Goal: Communication & Community: Ask a question

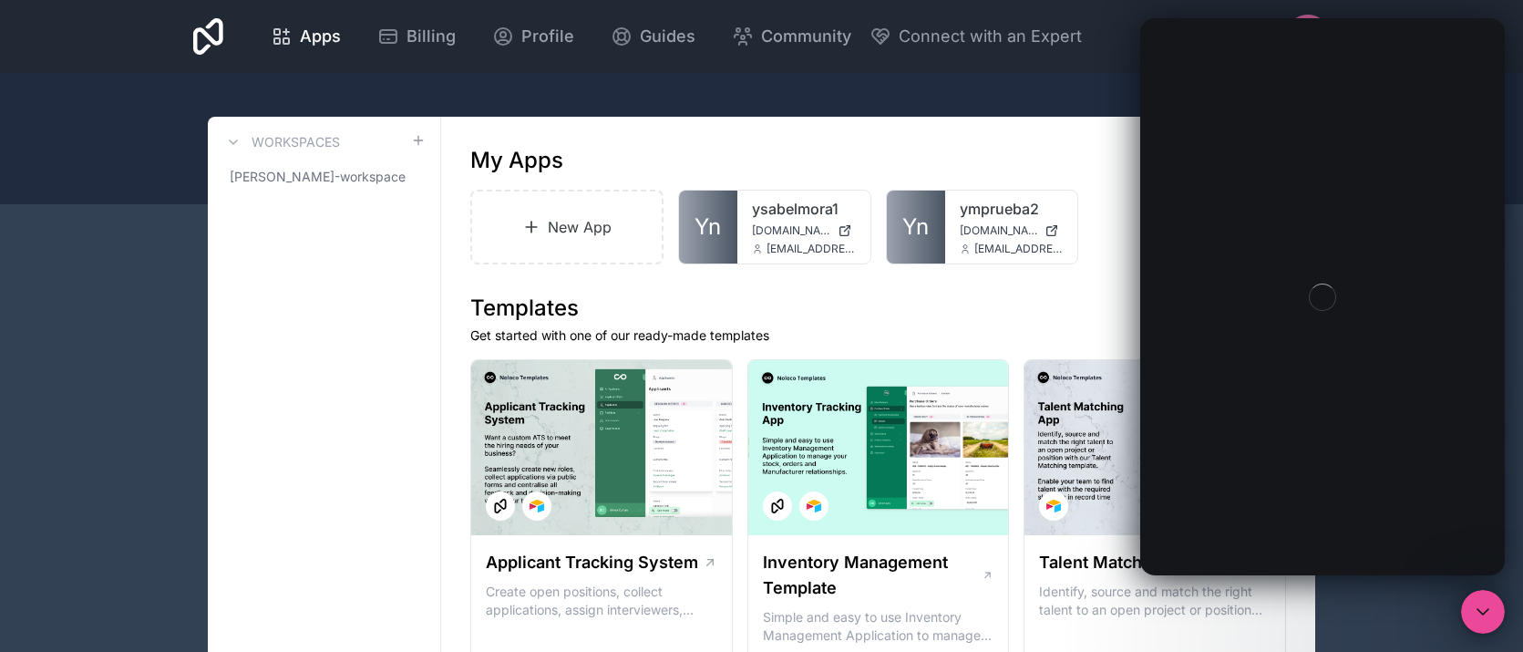
click at [1264, 169] on div "Intercom messenger" at bounding box center [1322, 296] width 365 height 557
click at [1472, 598] on icon "Close Intercom Messenger" at bounding box center [1480, 609] width 22 height 22
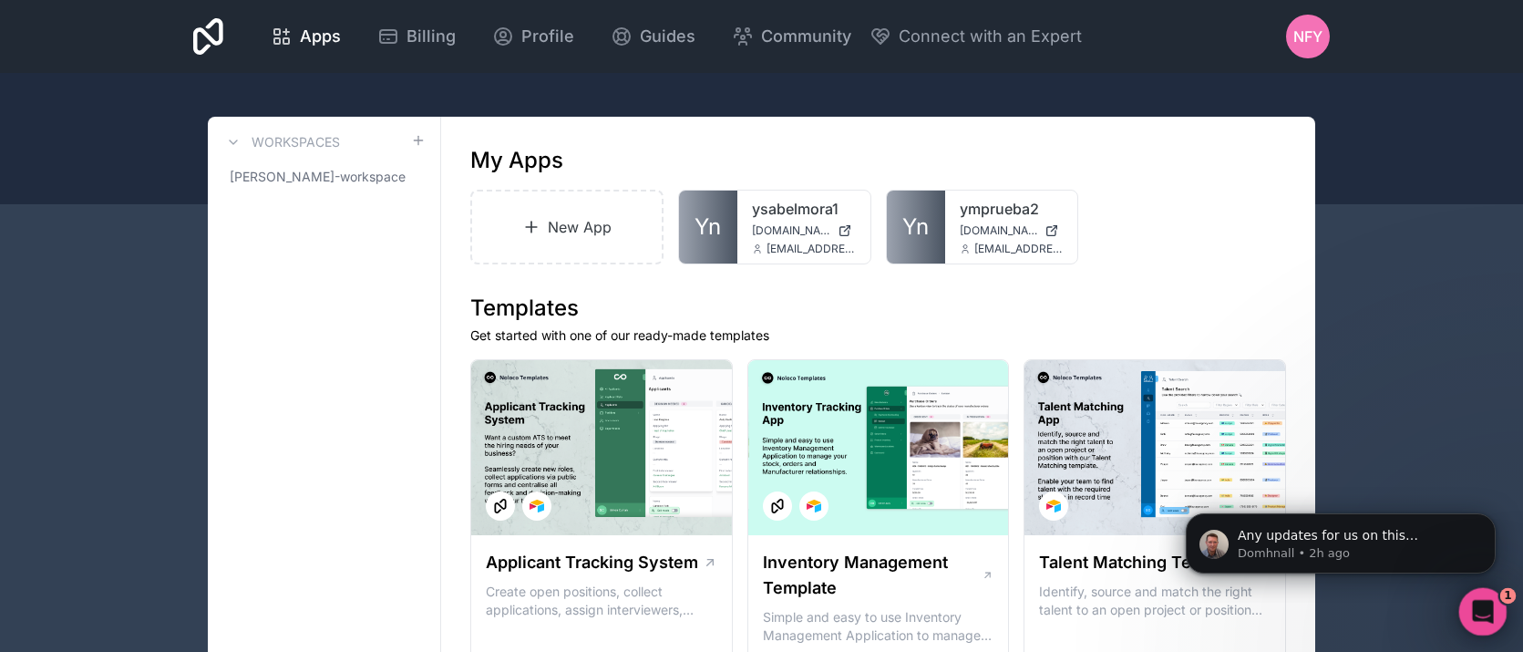
click at [1472, 597] on icon "Open Intercom Messenger" at bounding box center [1481, 609] width 30 height 30
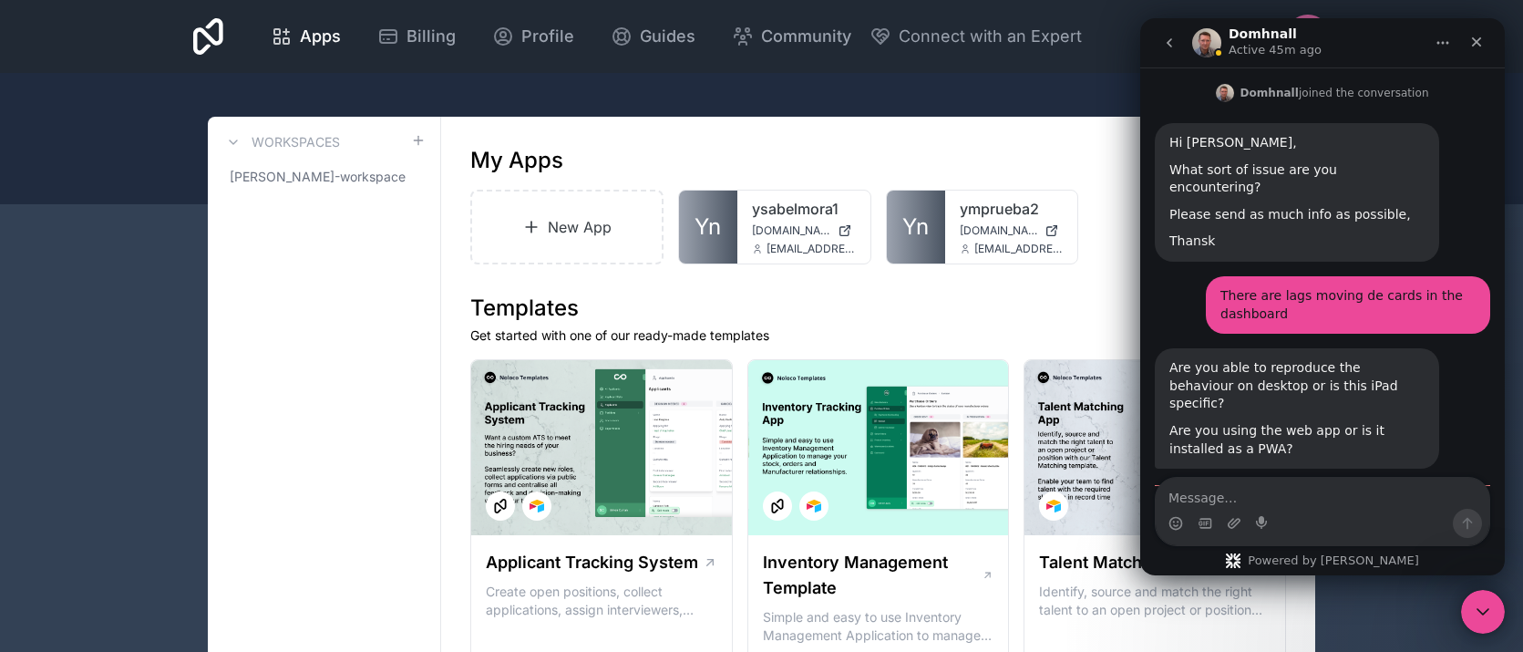
scroll to position [963, 0]
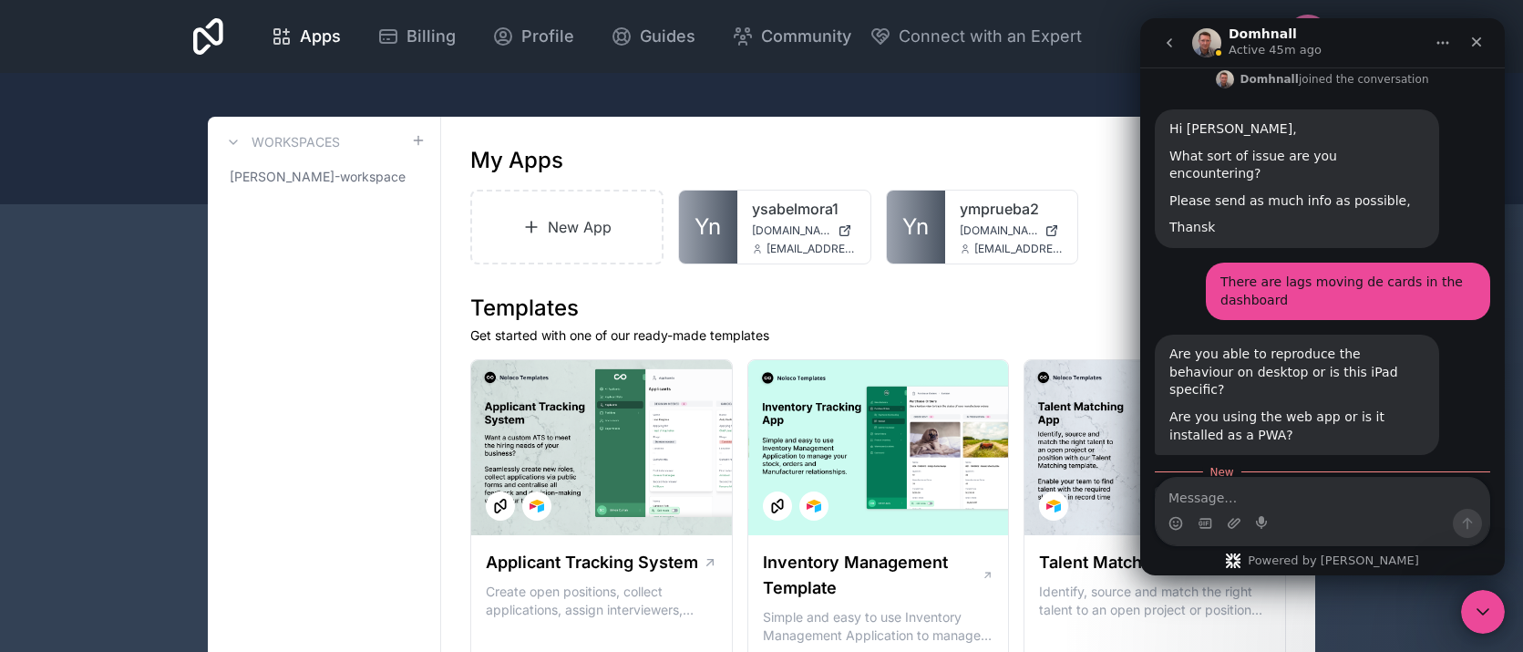
click at [1307, 501] on textarea "Message…" at bounding box center [1323, 493] width 334 height 31
type textarea "Hi again. It happens in iPAD"
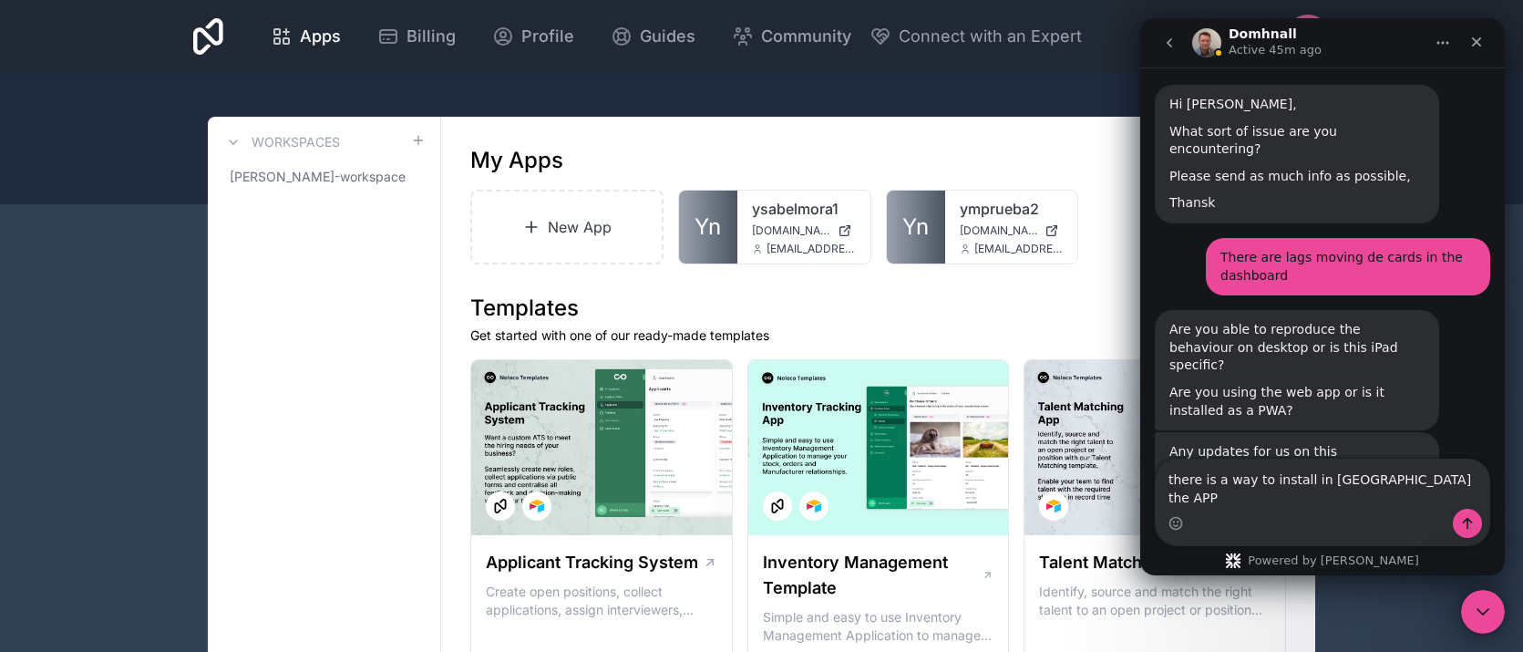
type textarea "there is a way to install in IOS the APP?"
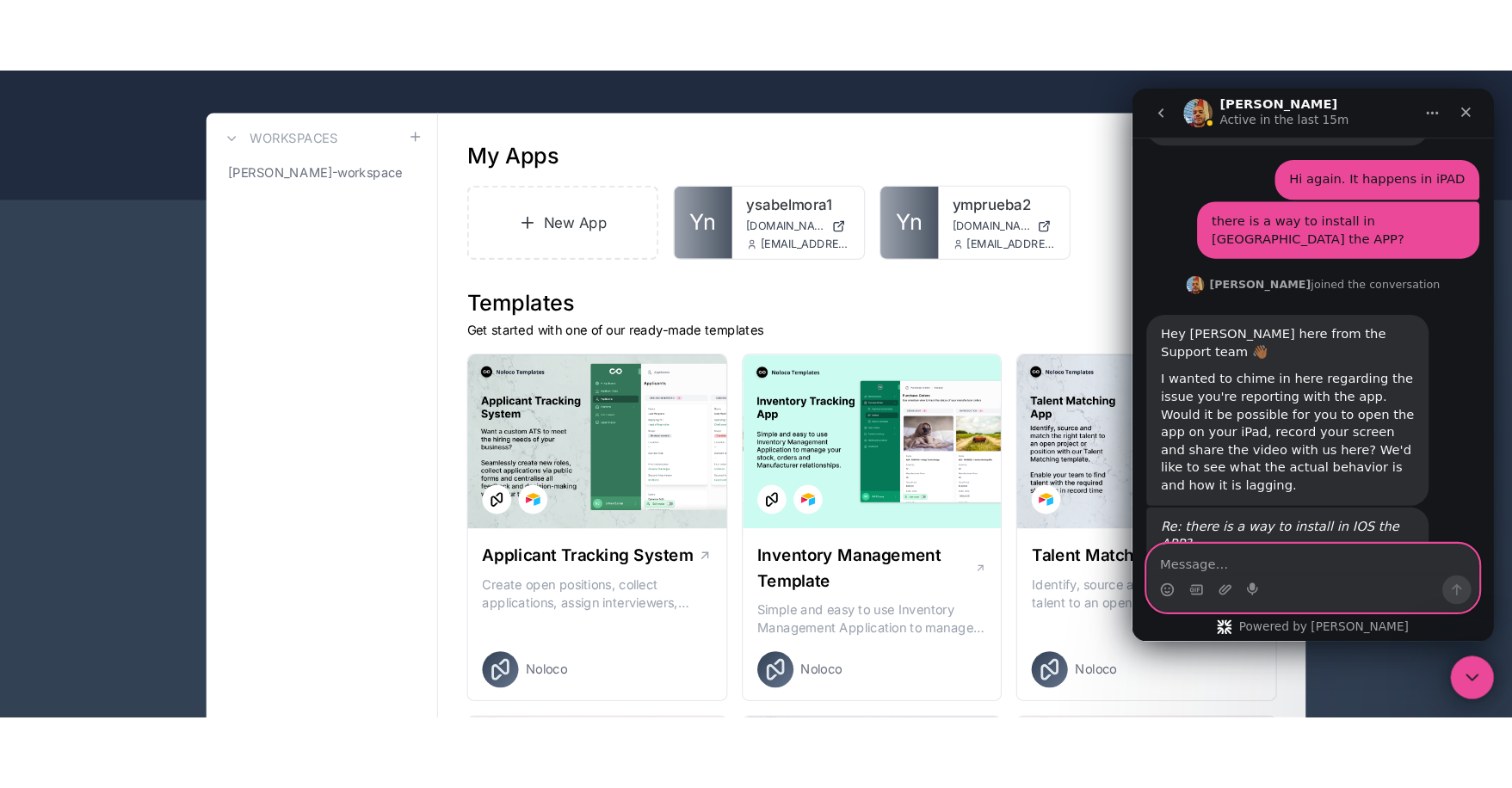
scroll to position [1329, 0]
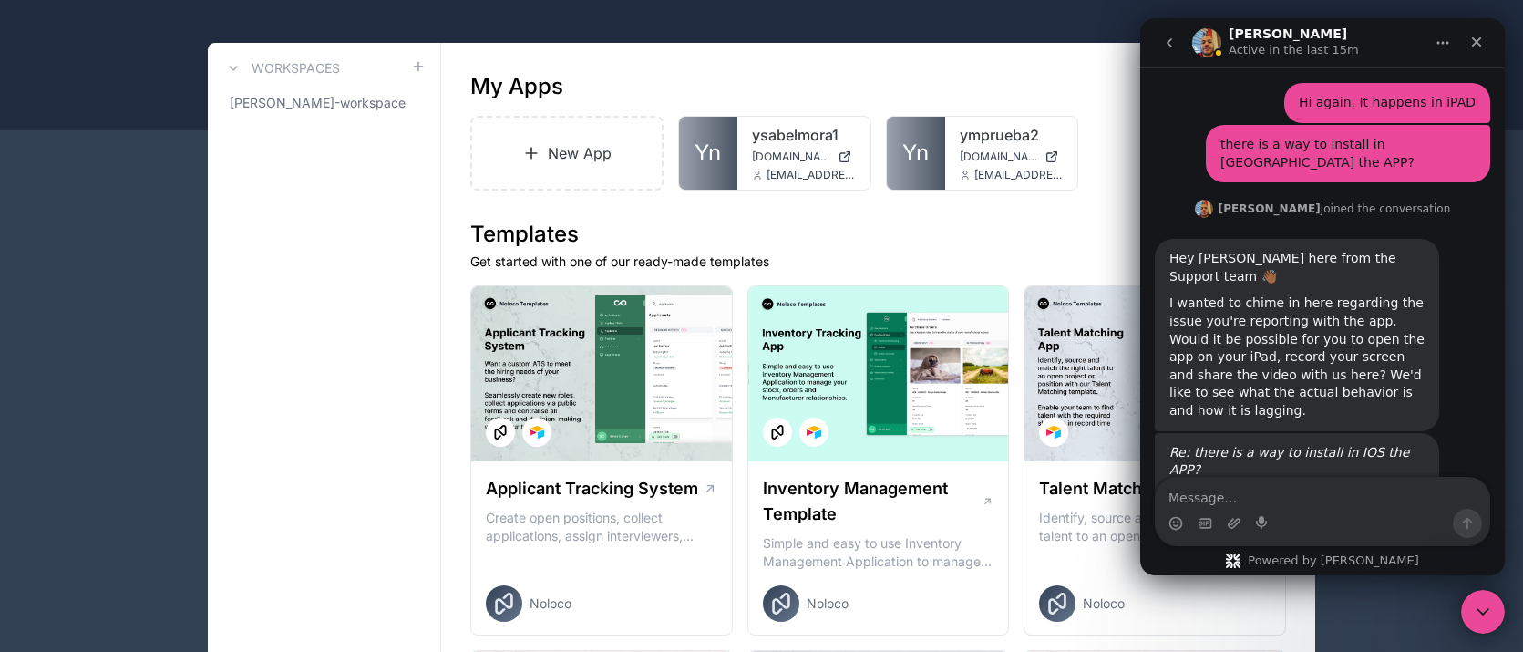
click at [1383, 498] on link "https://guides.noloco.io/settings/progressive-web-apps#how-do-i-install-a-pwa-o…" at bounding box center [1283, 514] width 226 height 33
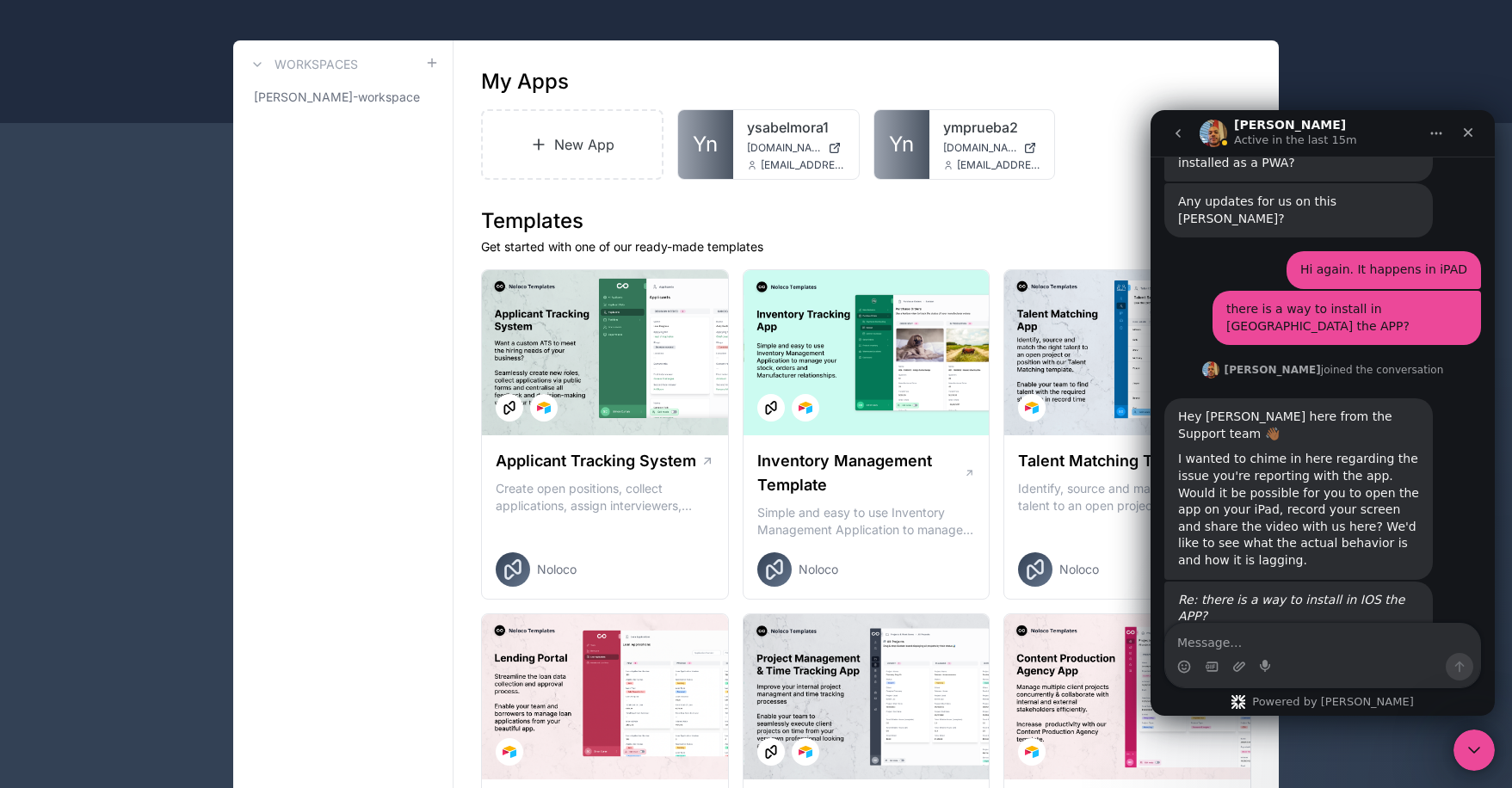
scroll to position [1249, 0]
click at [1372, 614] on div "Yes. Here's how you can do it: https://guides.noloco.io/settings/progressive-we…" at bounding box center [1298, 652] width 241 height 51
click at [1301, 614] on textarea "Message…" at bounding box center [1322, 638] width 315 height 29
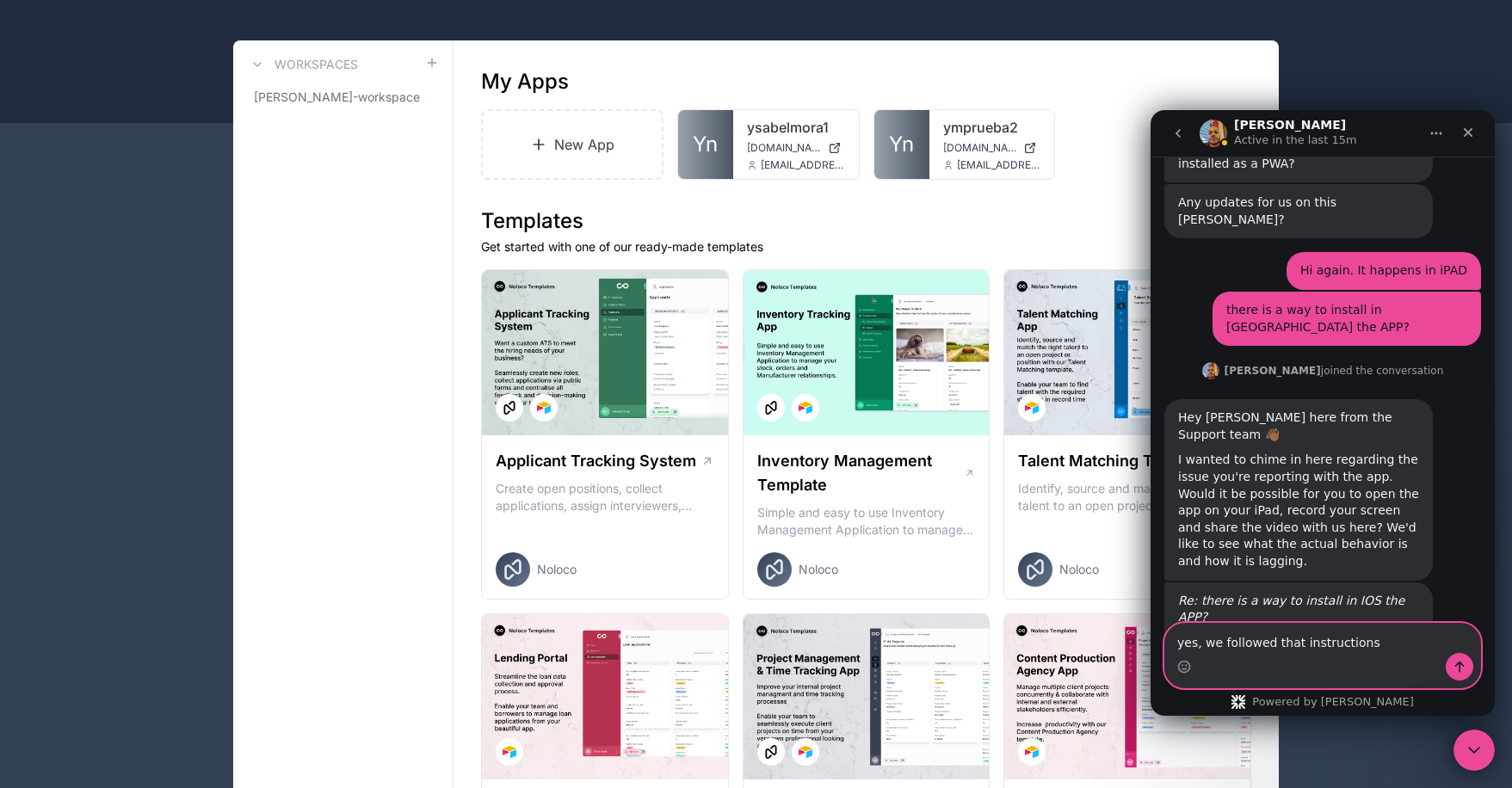
type textarea "yes, we followed that instructions ."
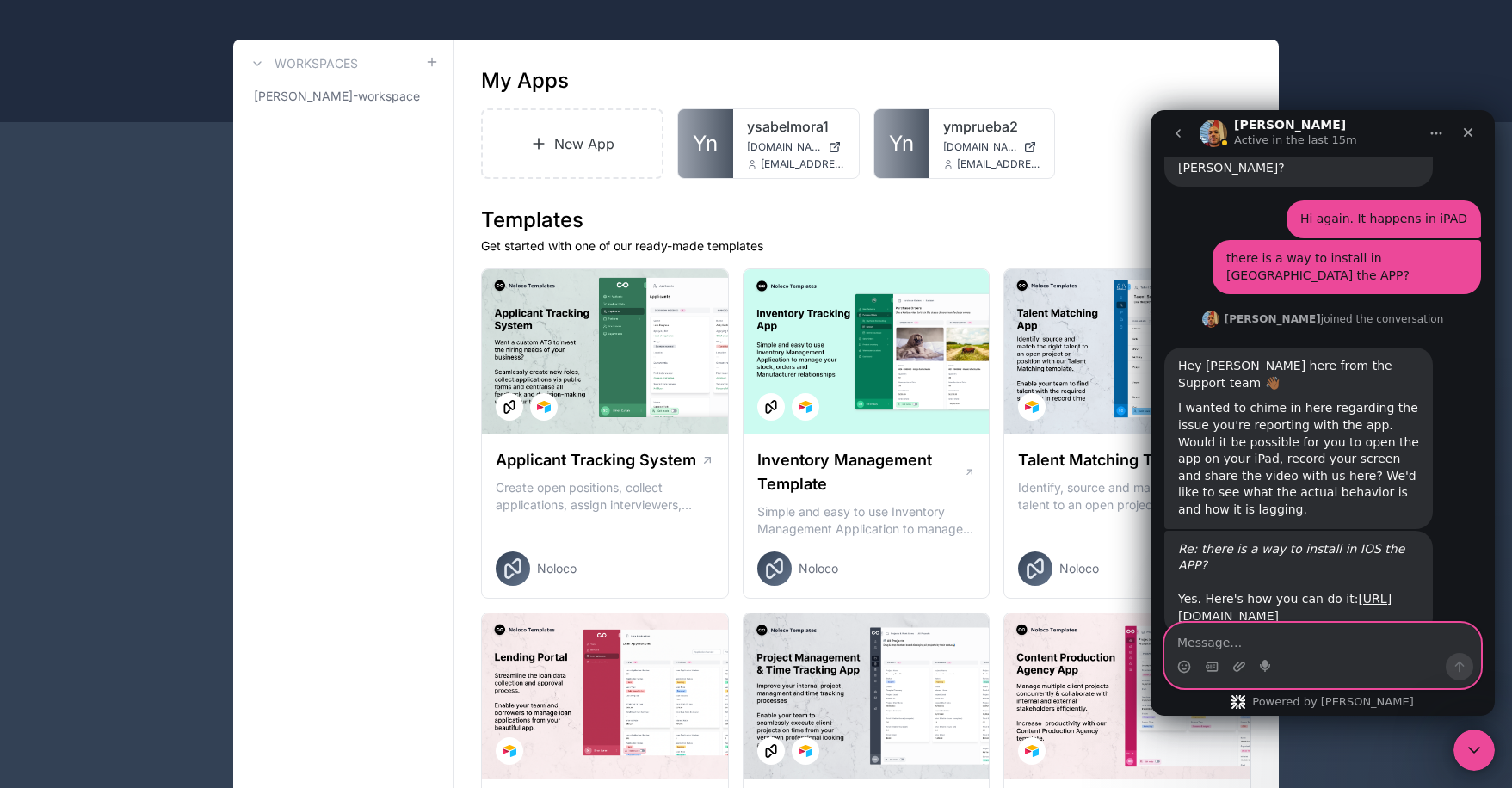
scroll to position [3, 0]
